Goal: Transaction & Acquisition: Purchase product/service

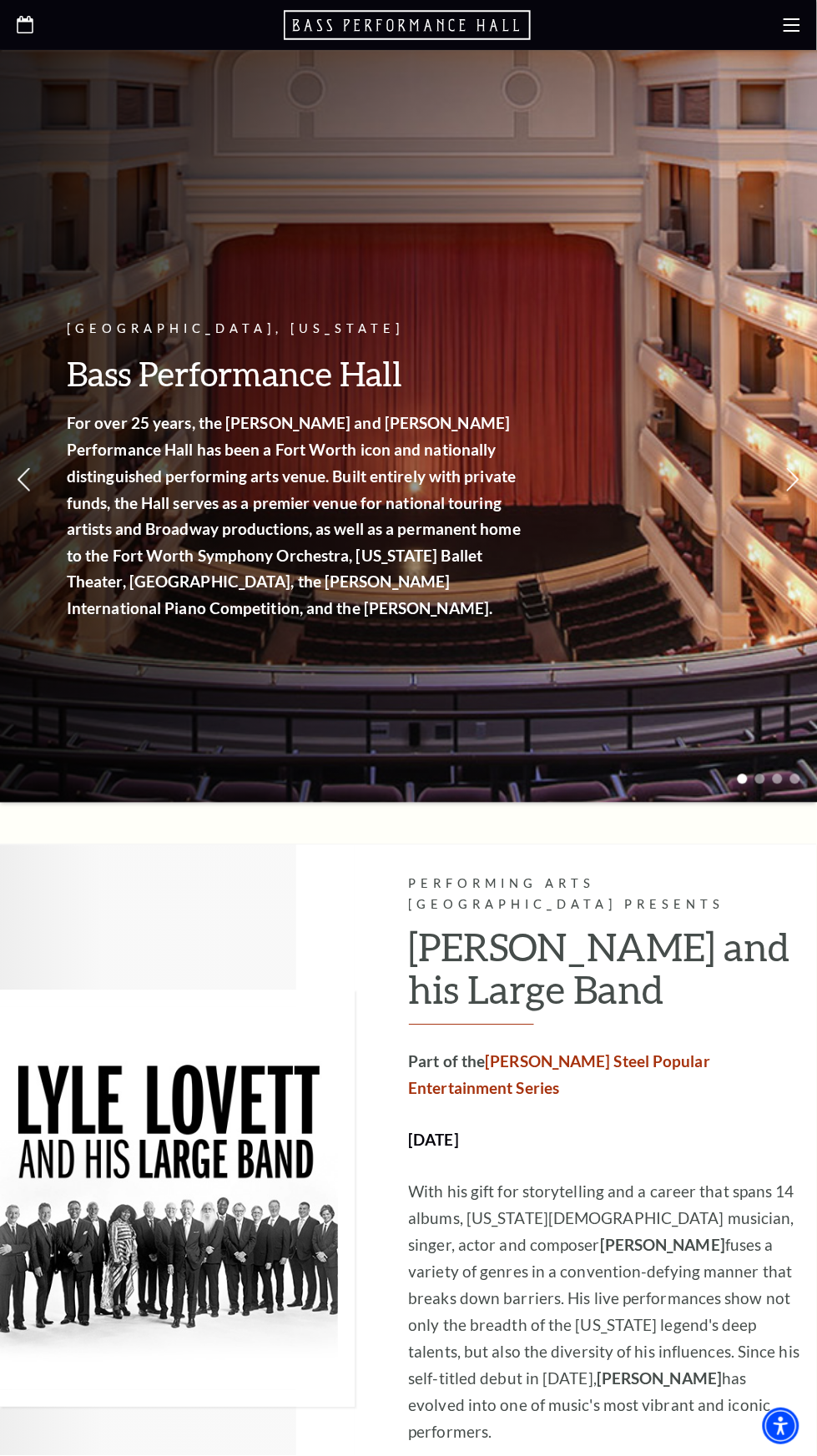
click at [790, 25] on use at bounding box center [793, 25] width 17 height 13
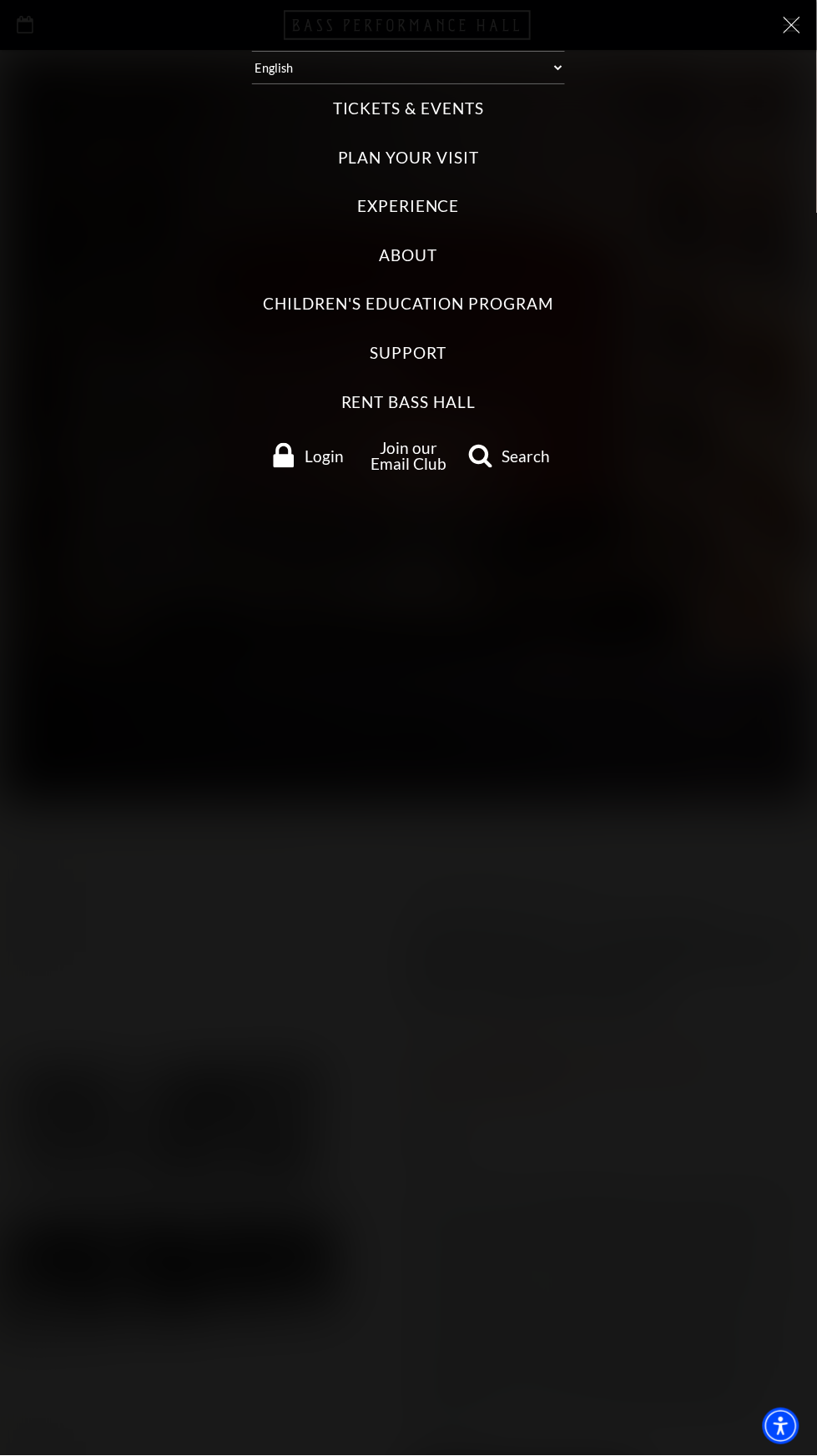
click at [444, 111] on label "Tickets & Events" at bounding box center [409, 109] width 151 height 22
click at [0, 0] on Events "Tickets & Events" at bounding box center [0, 0] width 0 height 0
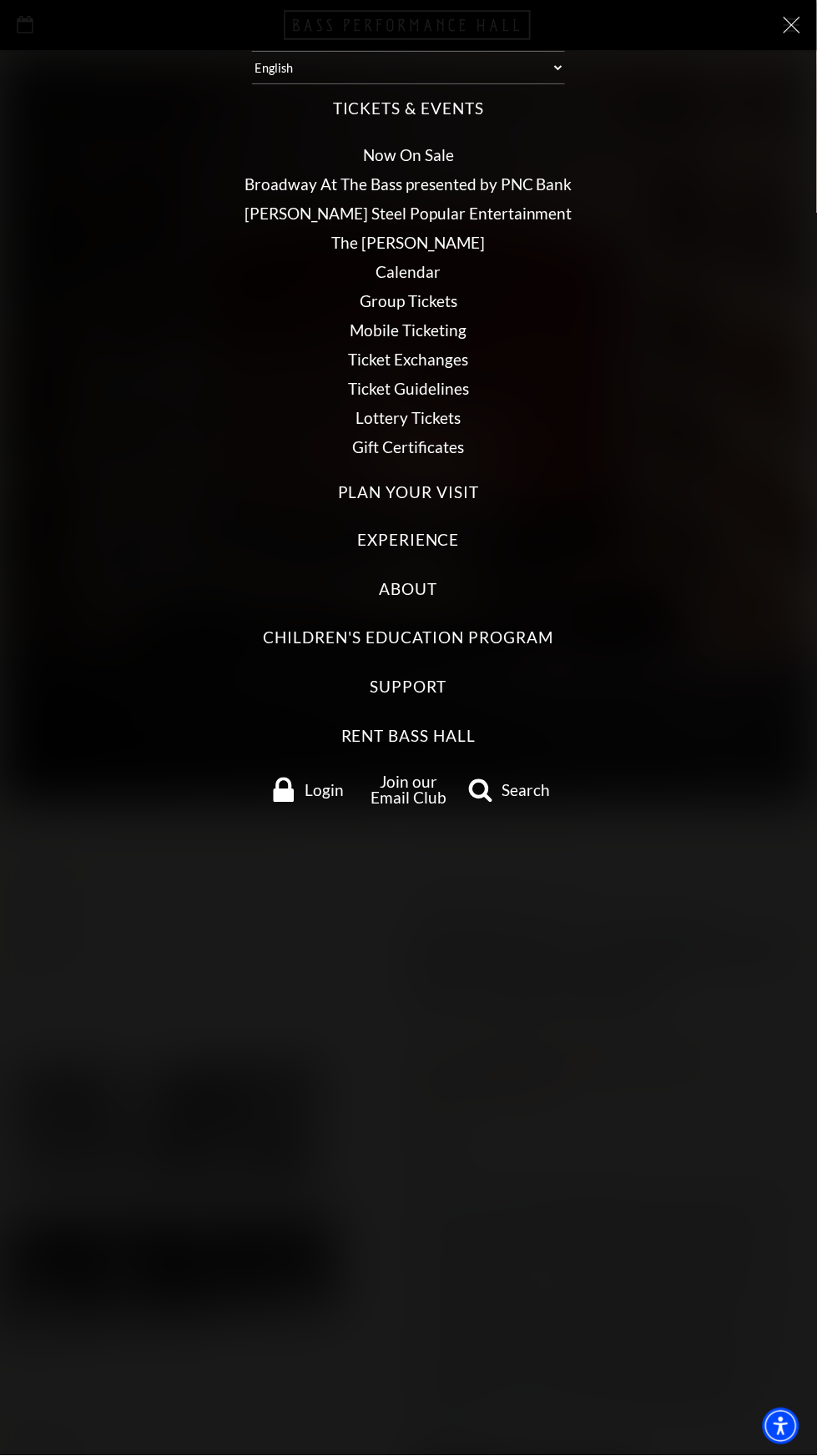
click at [428, 150] on link "Now On Sale" at bounding box center [408, 155] width 91 height 20
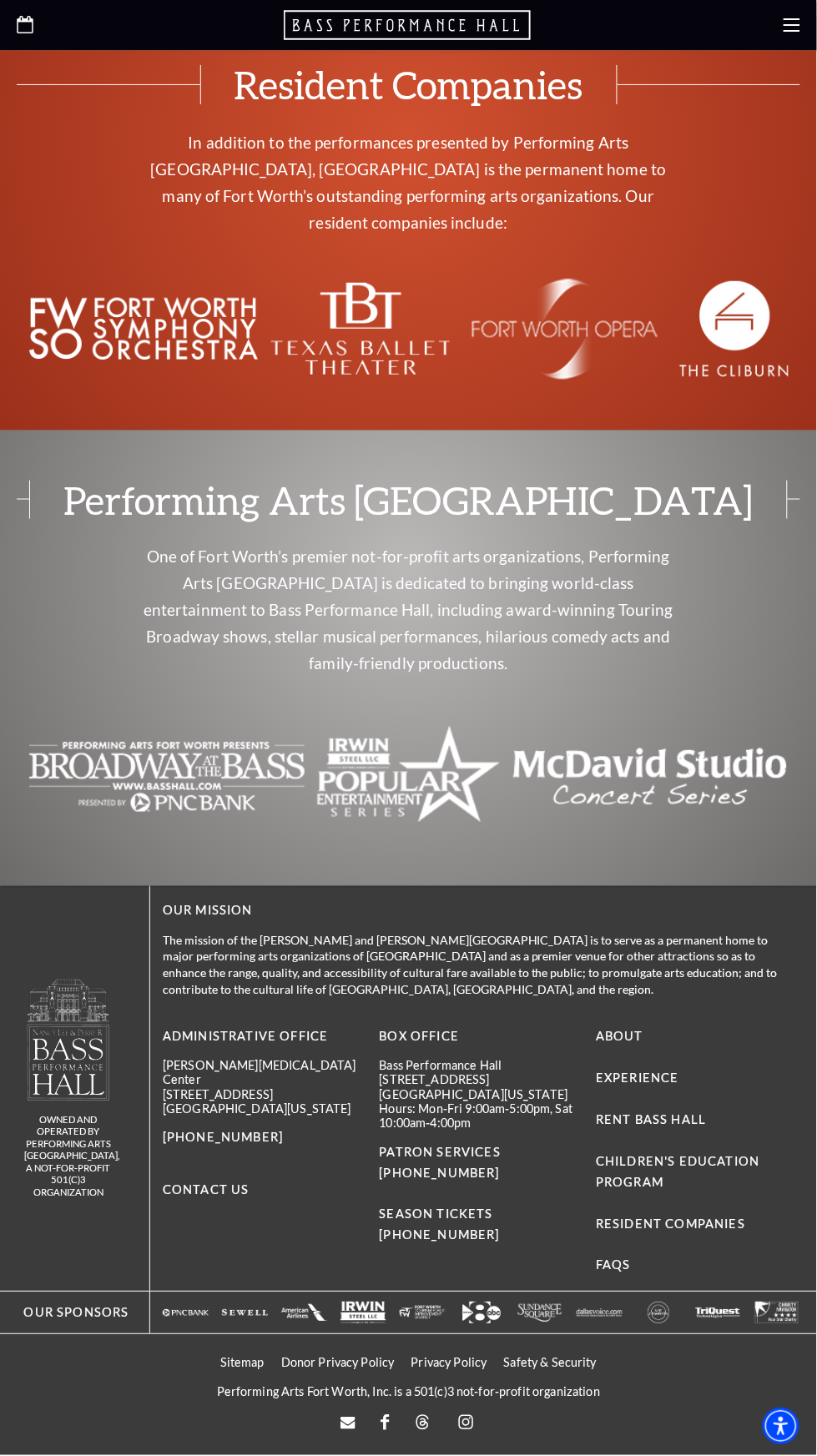
scroll to position [10503, 0]
